Goal: Information Seeking & Learning: Check status

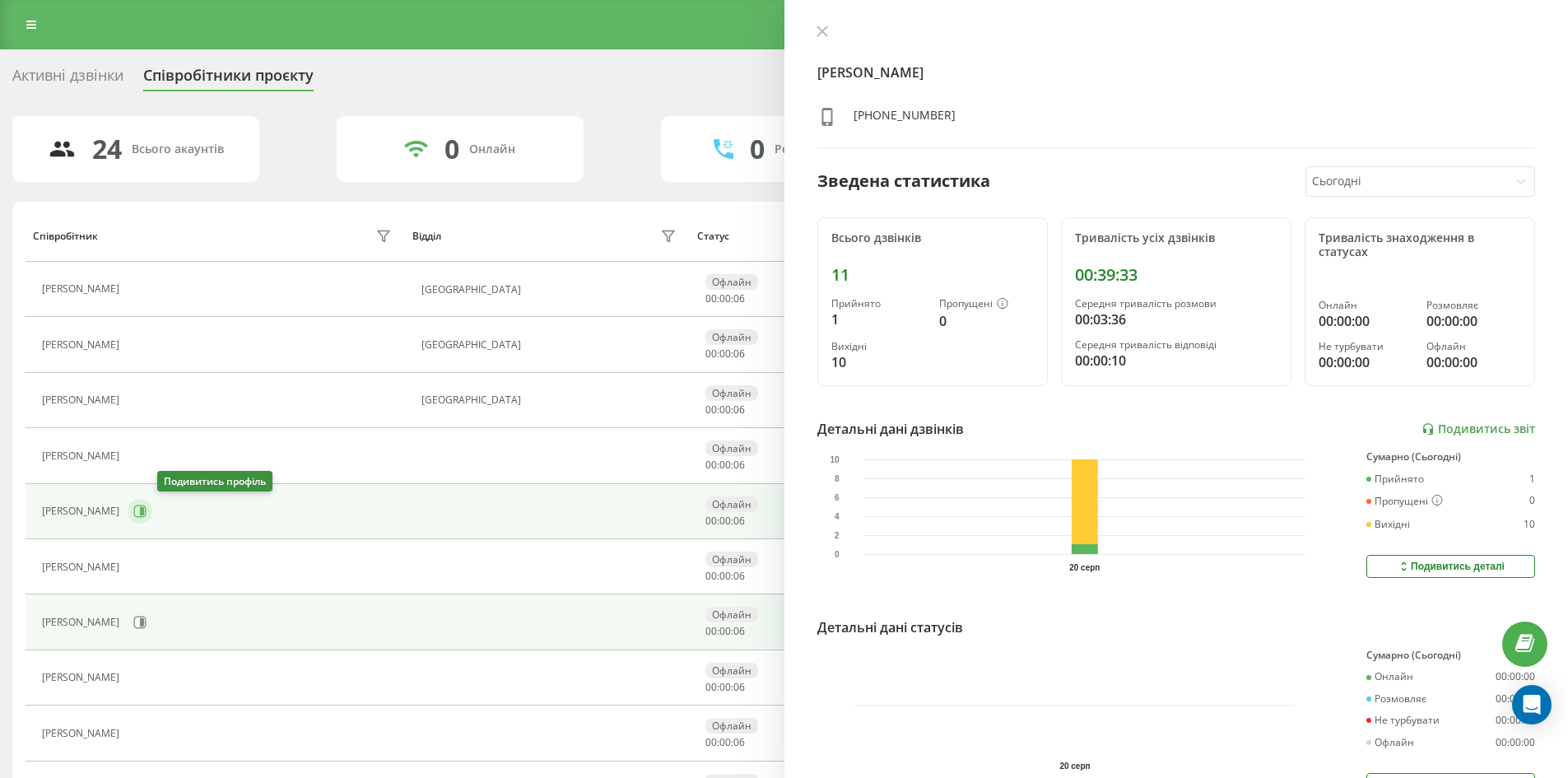
click at [147, 507] on icon at bounding box center [141, 511] width 13 height 13
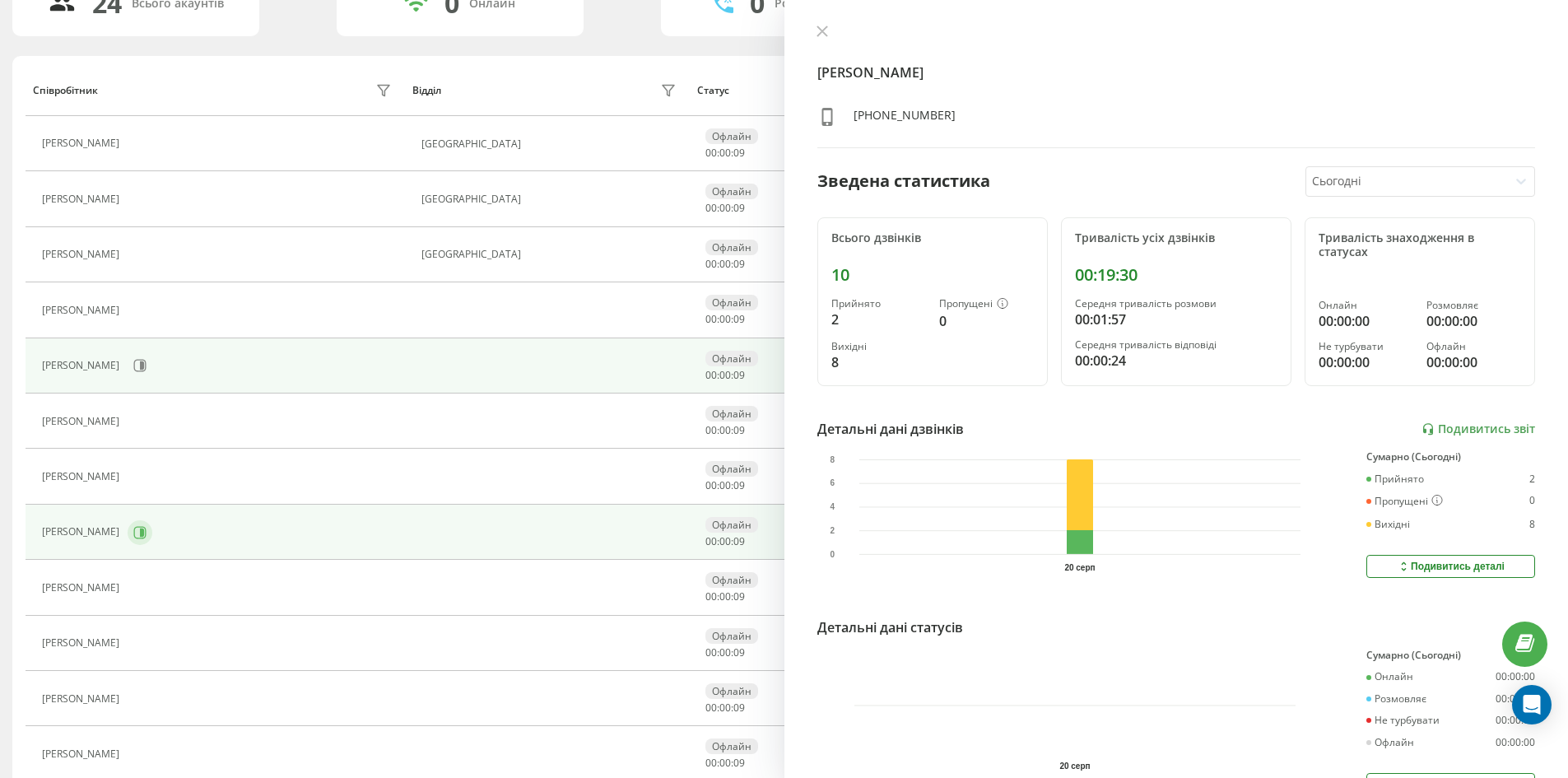
scroll to position [165, 0]
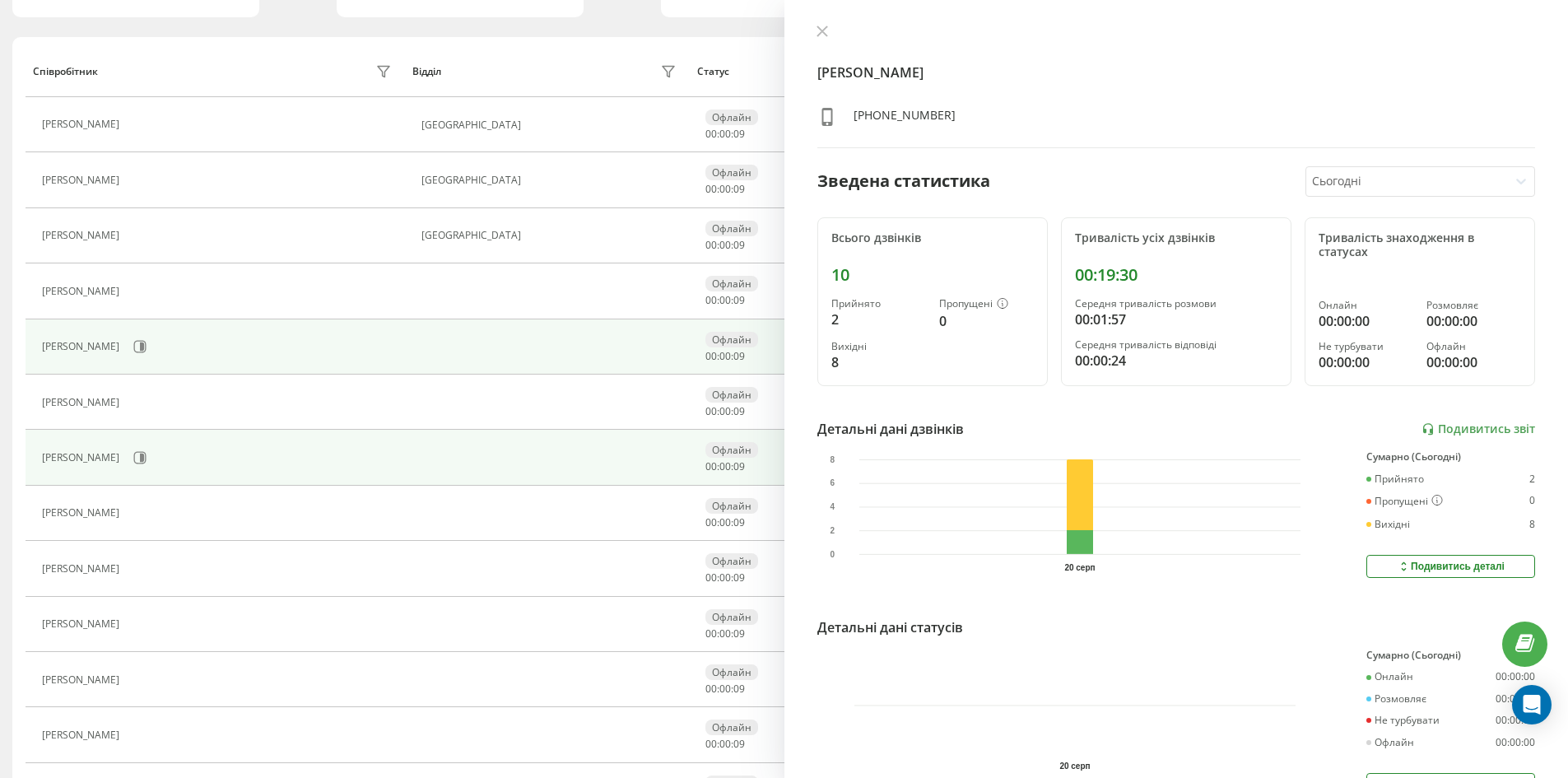
click at [195, 468] on div "[PERSON_NAME]" at bounding box center [218, 457] width 354 height 28
click at [152, 459] on button at bounding box center [140, 457] width 25 height 25
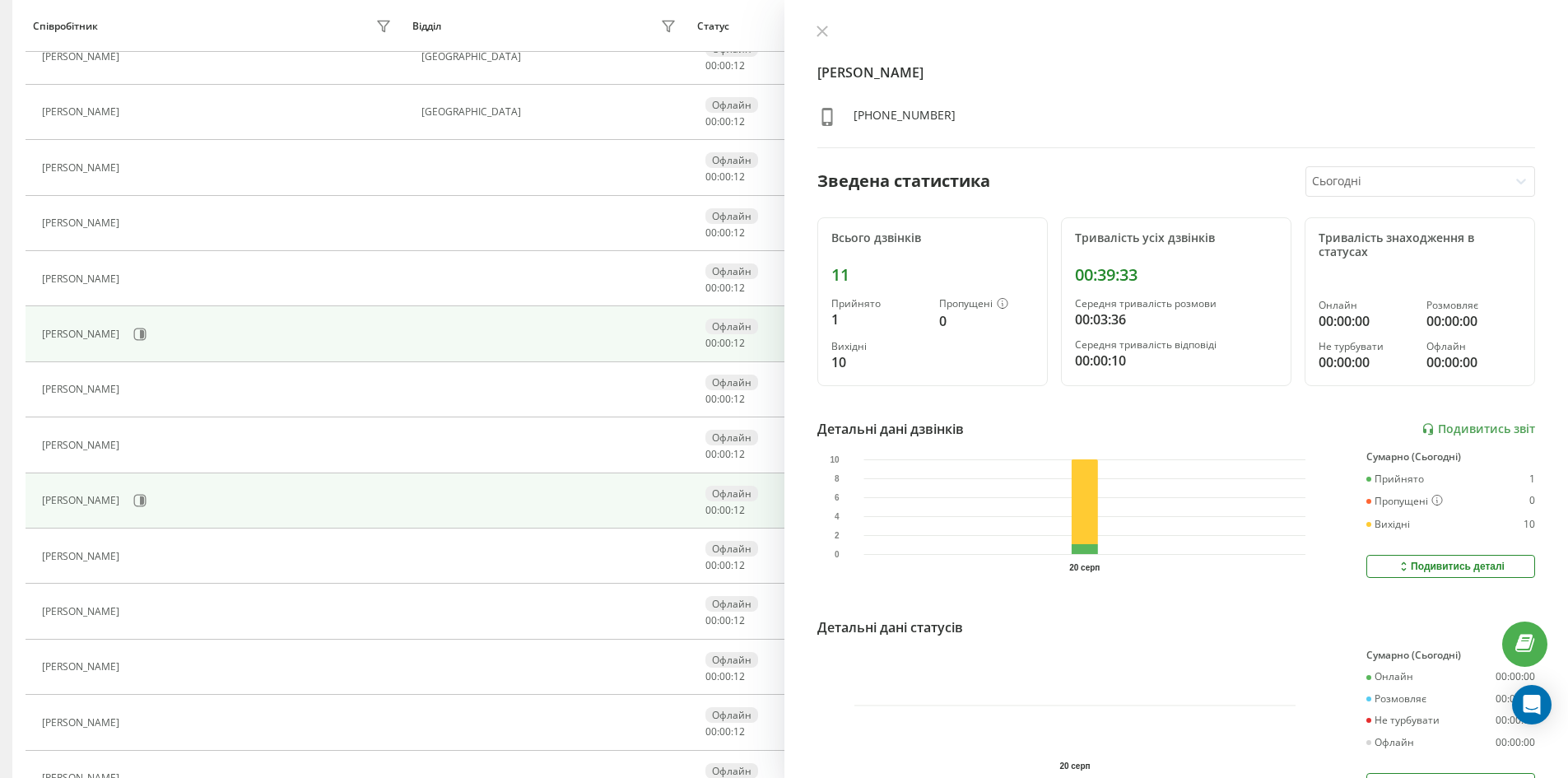
scroll to position [329, 0]
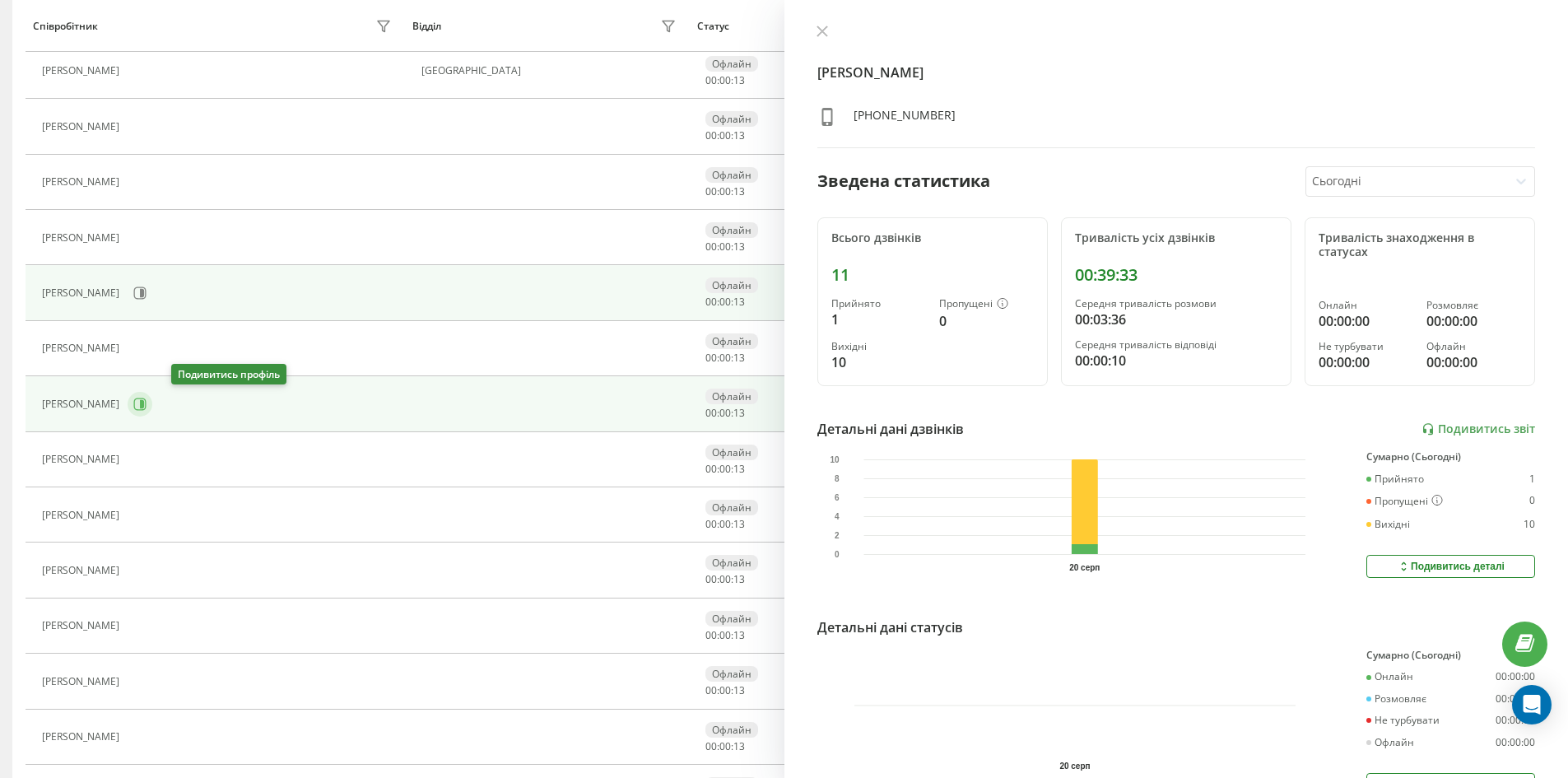
click at [147, 405] on icon at bounding box center [140, 404] width 13 height 13
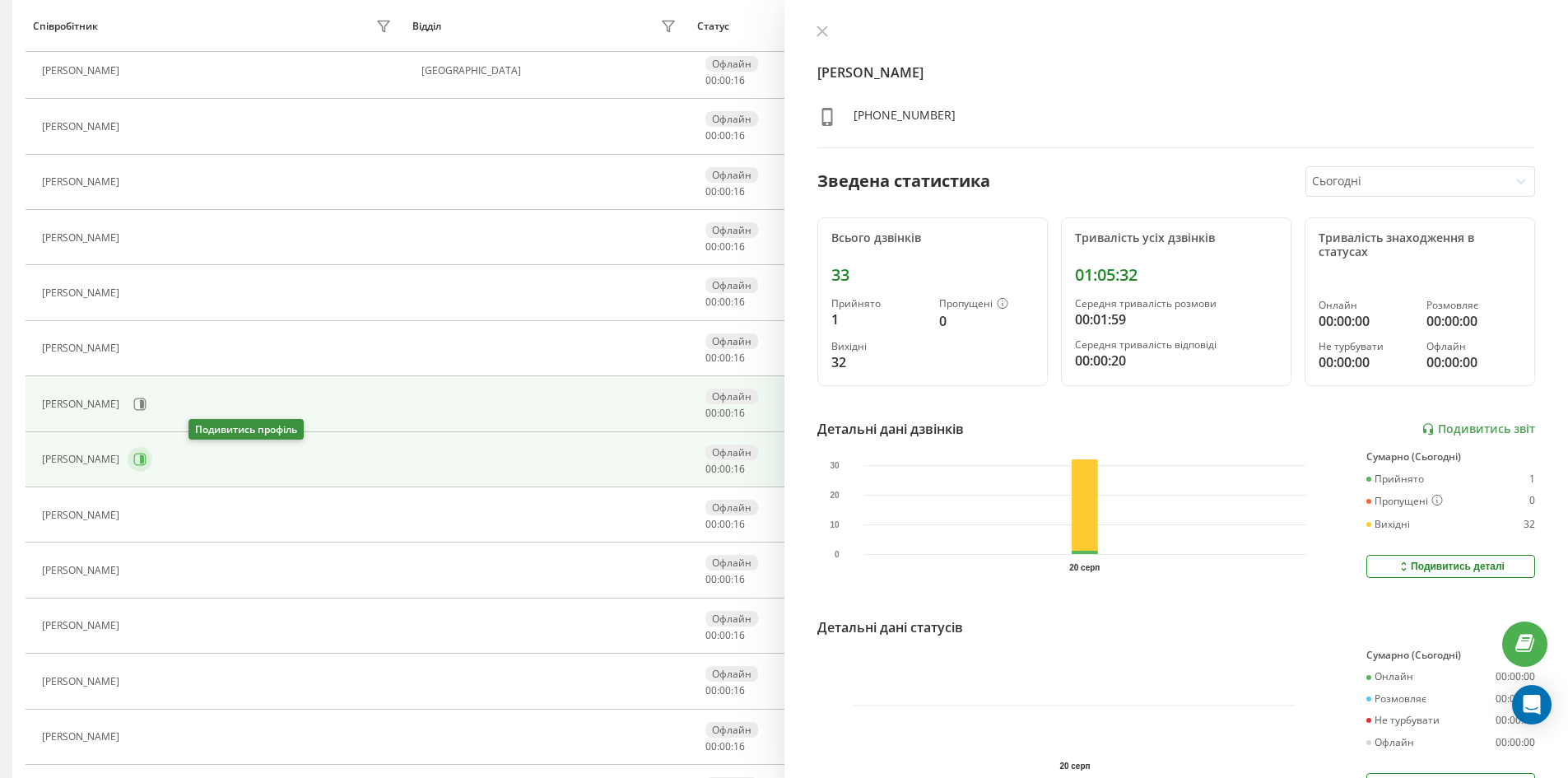
click at [147, 458] on icon at bounding box center [140, 459] width 13 height 13
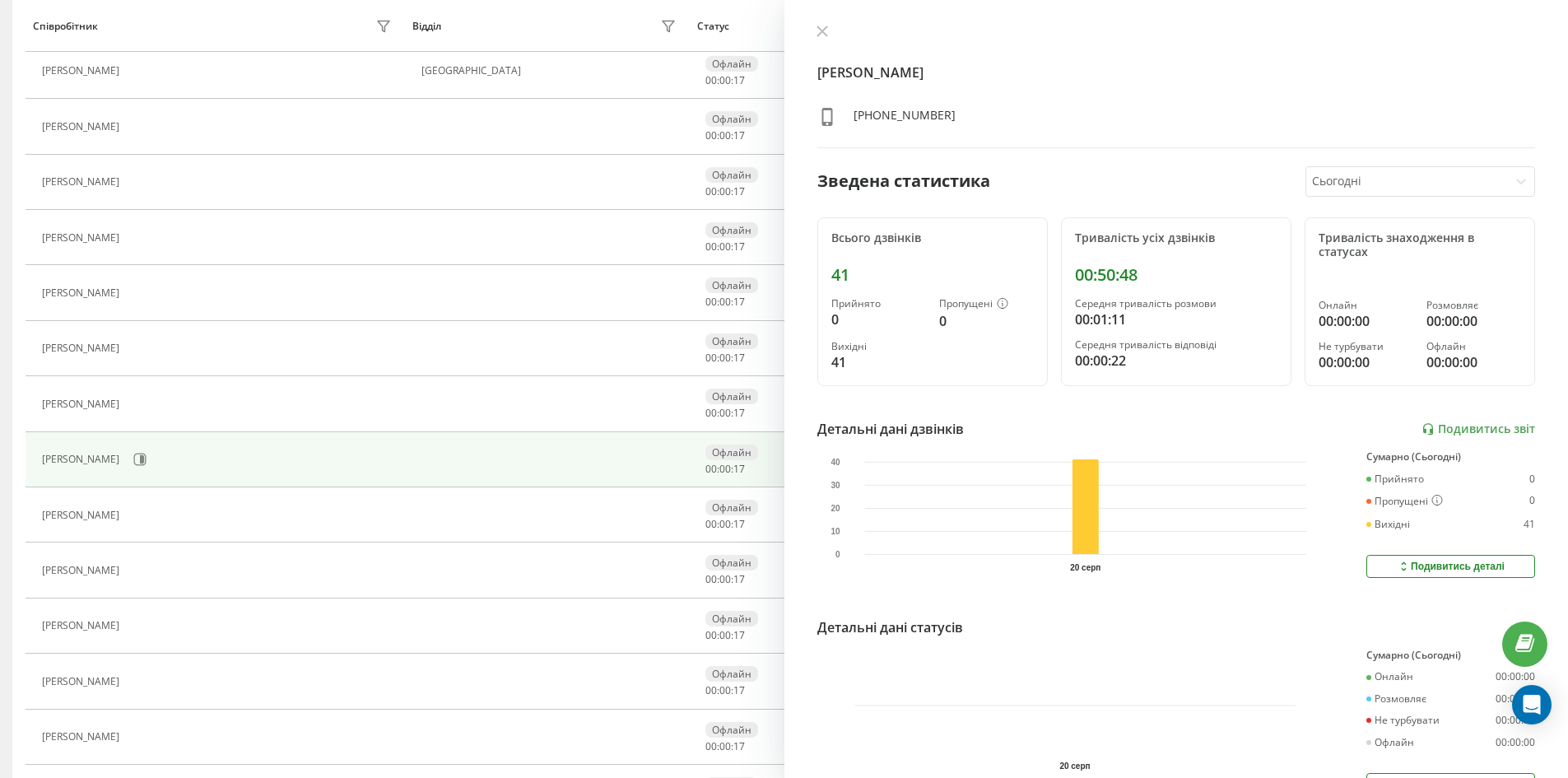
scroll to position [412, 0]
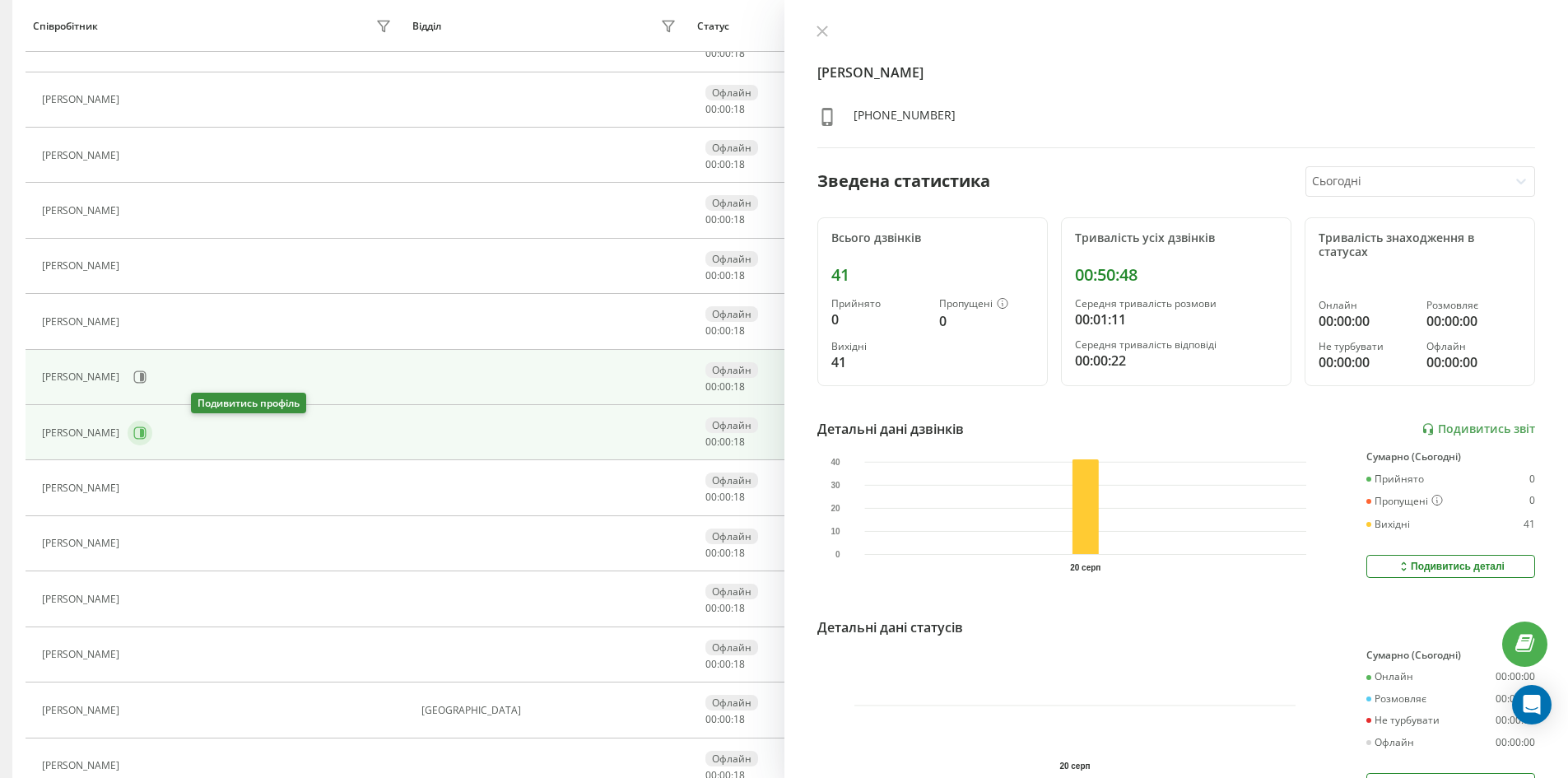
click at [152, 441] on button at bounding box center [140, 433] width 25 height 25
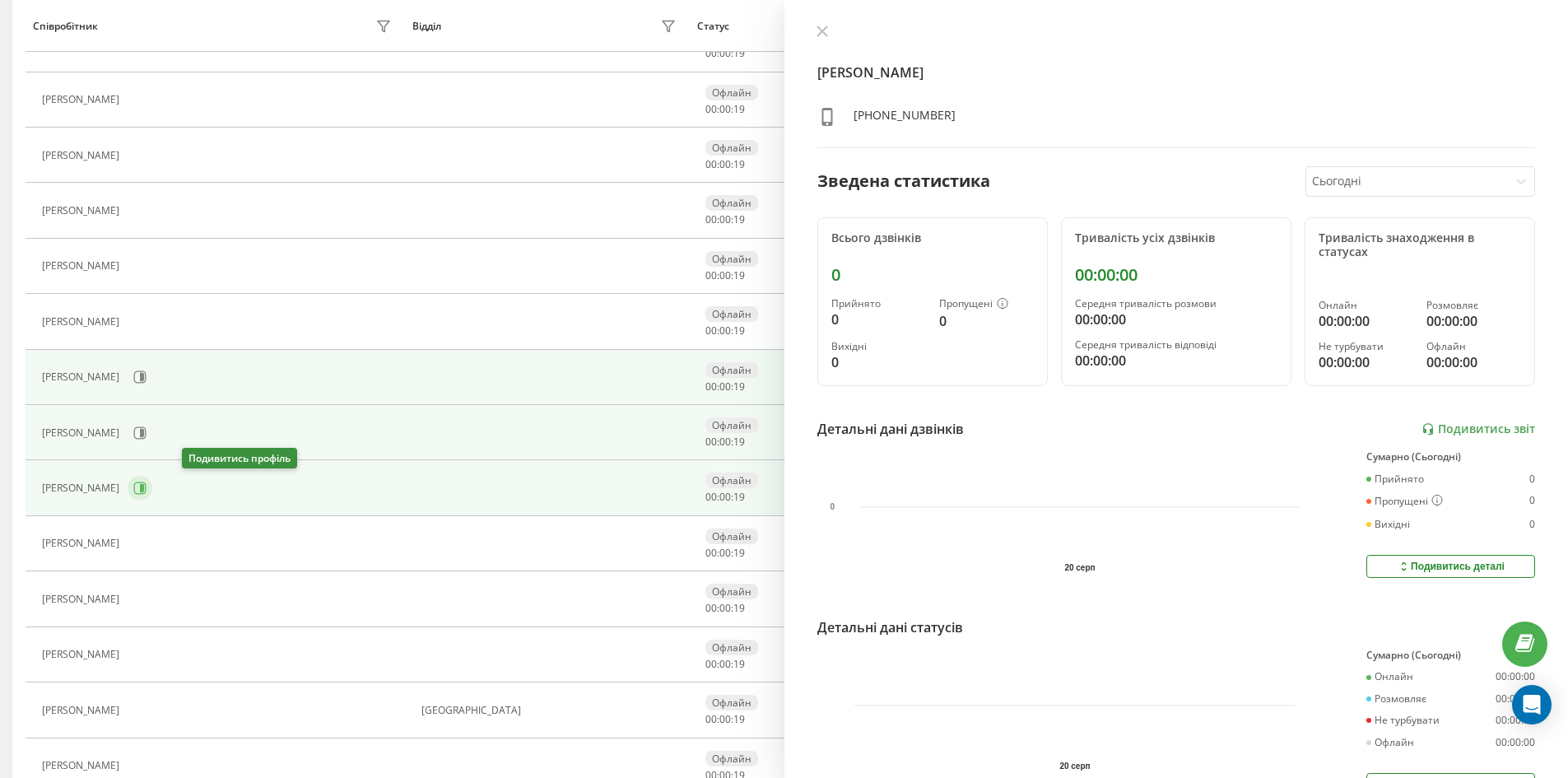
click at [147, 494] on icon at bounding box center [140, 488] width 13 height 13
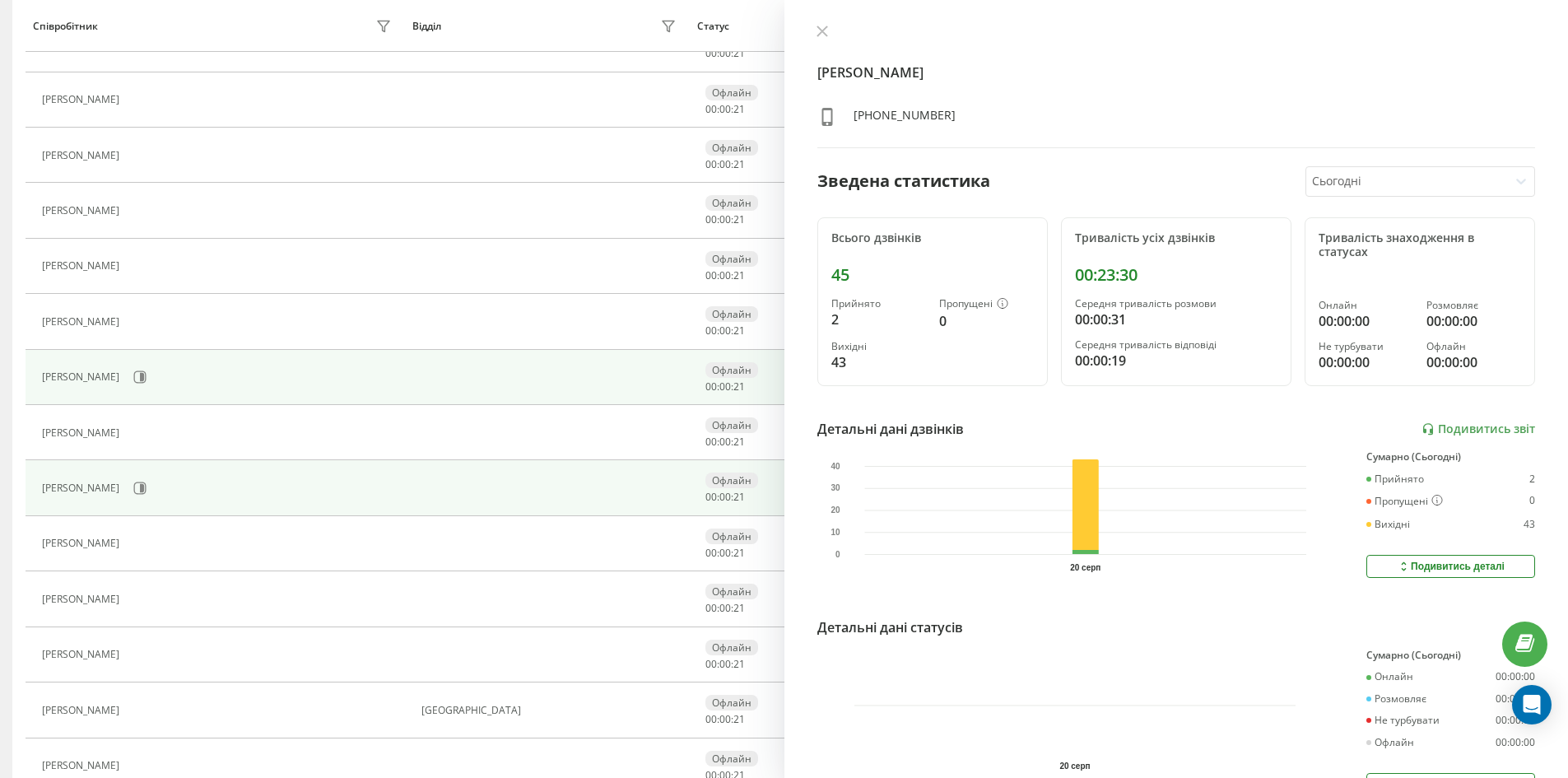
scroll to position [494, 0]
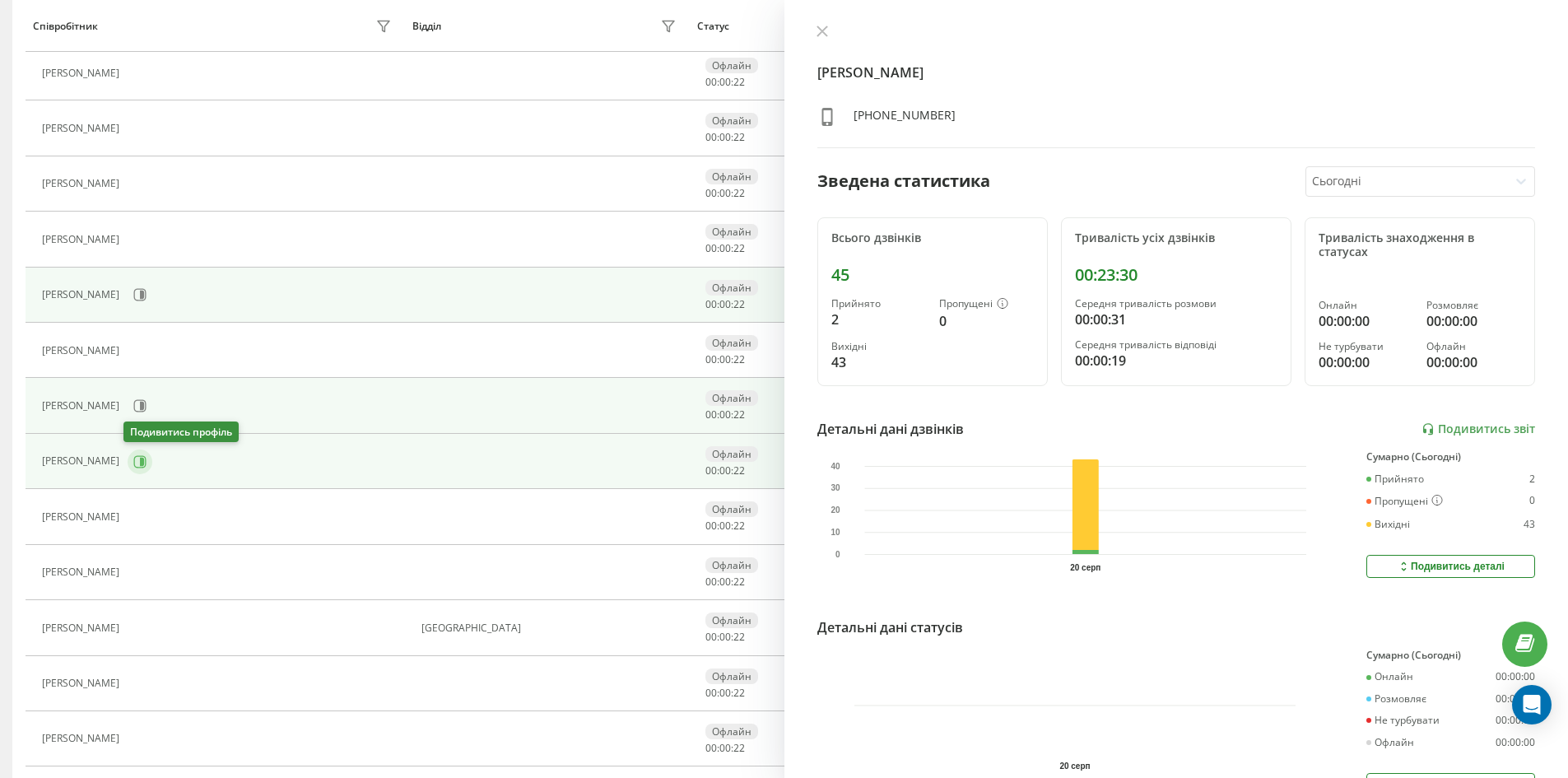
click at [144, 462] on button at bounding box center [140, 462] width 25 height 25
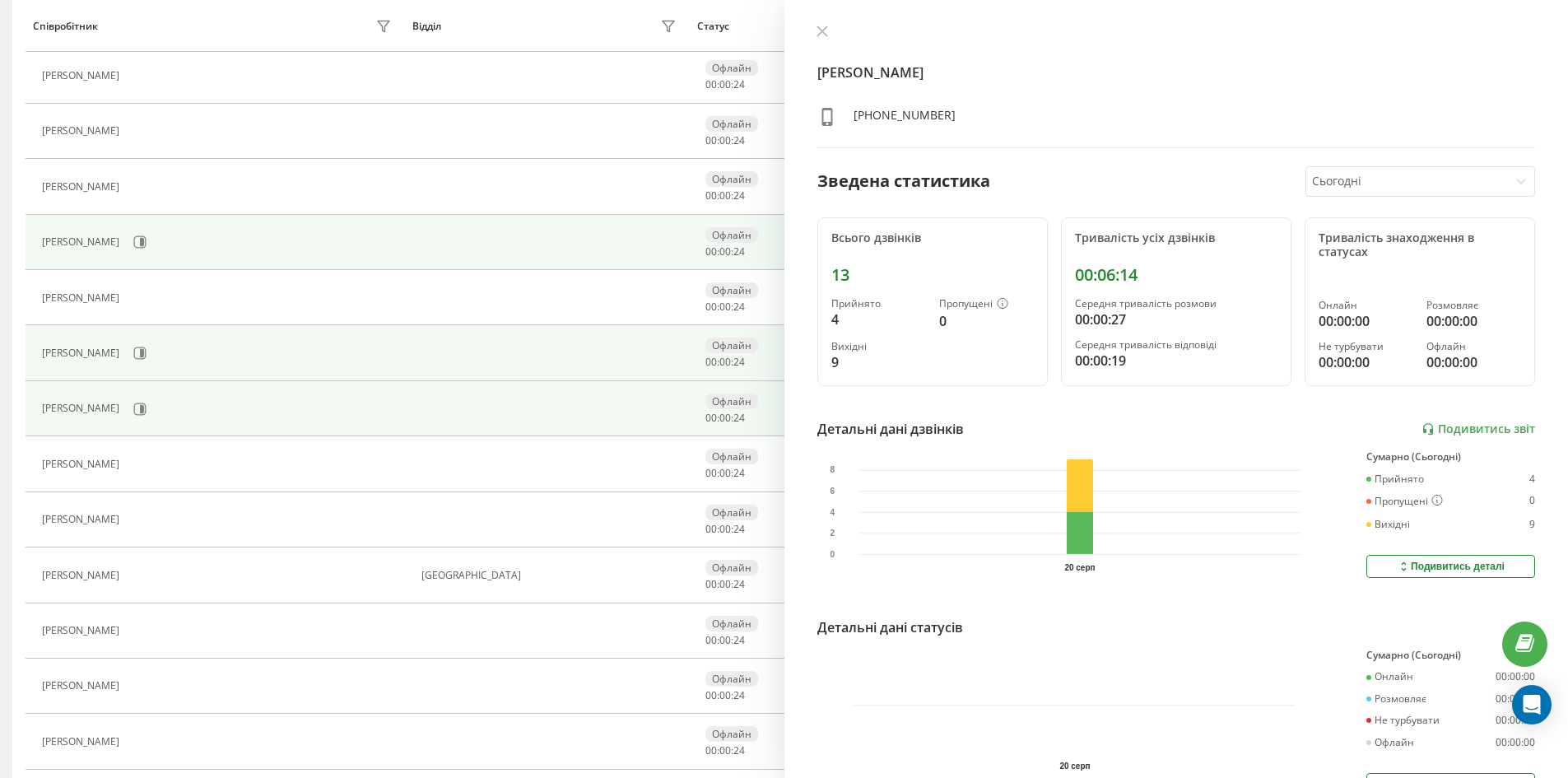
scroll to position [576, 0]
